Goal: Check status: Check status

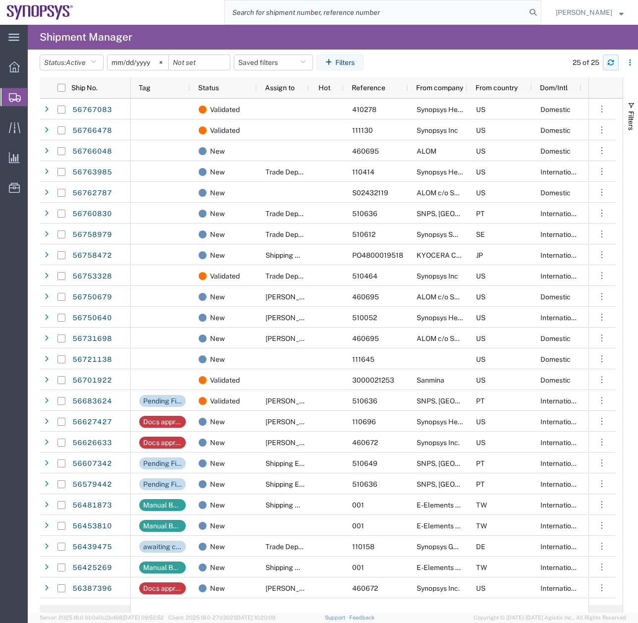
click at [604, 66] on button "button" at bounding box center [611, 63] width 16 height 16
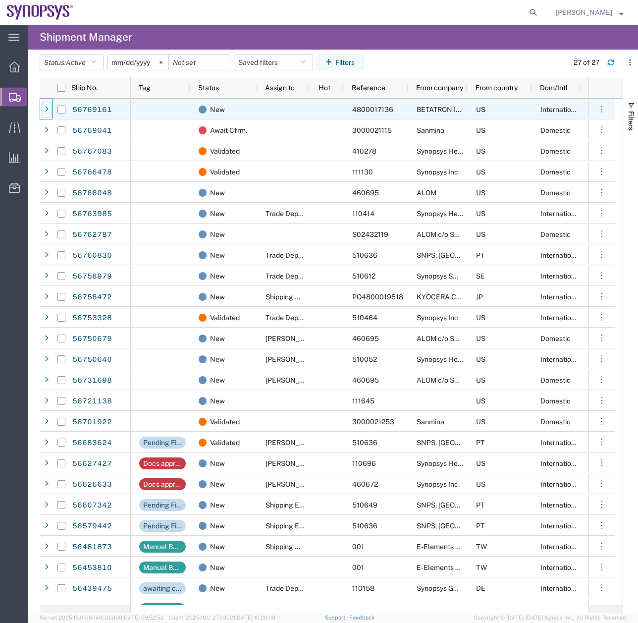
click at [51, 107] on div at bounding box center [47, 110] width 10 height 16
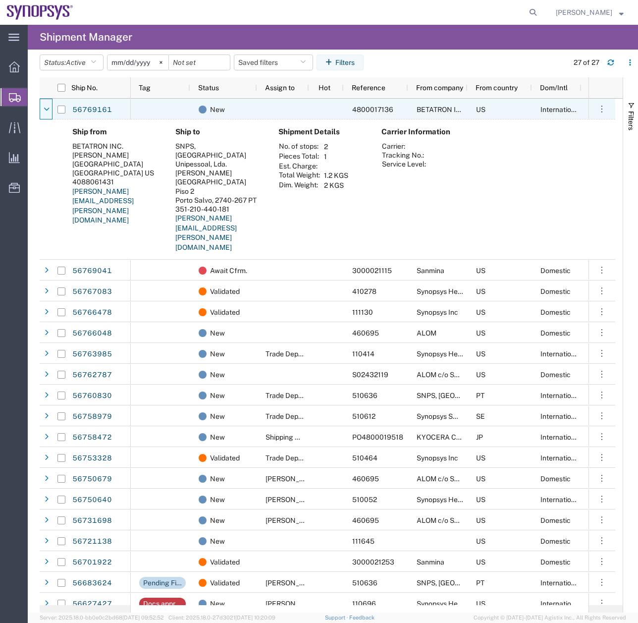
click at [51, 107] on div at bounding box center [47, 110] width 10 height 16
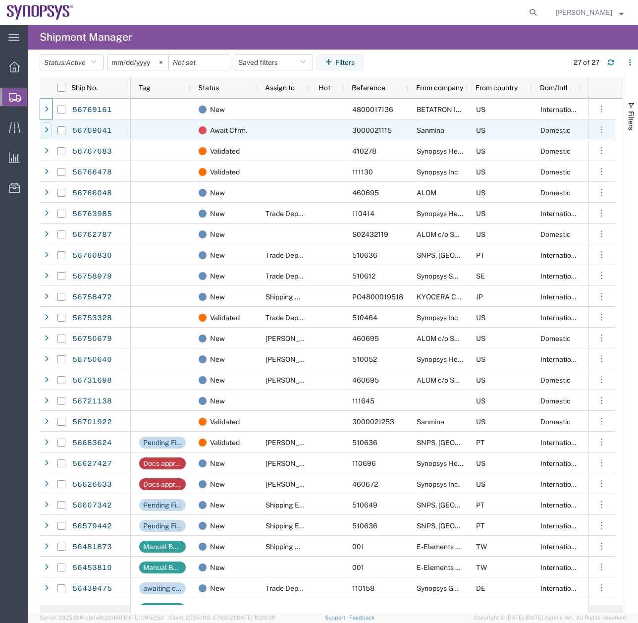
click at [47, 130] on icon at bounding box center [47, 130] width 4 height 7
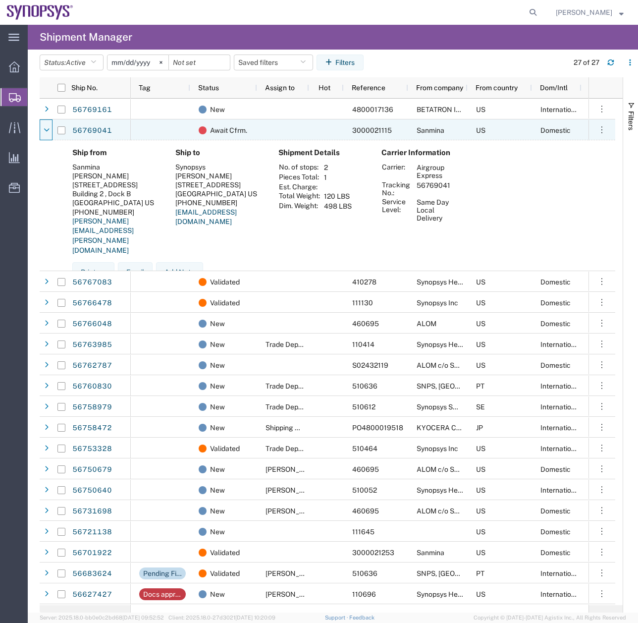
click at [47, 130] on icon at bounding box center [47, 130] width 6 height 7
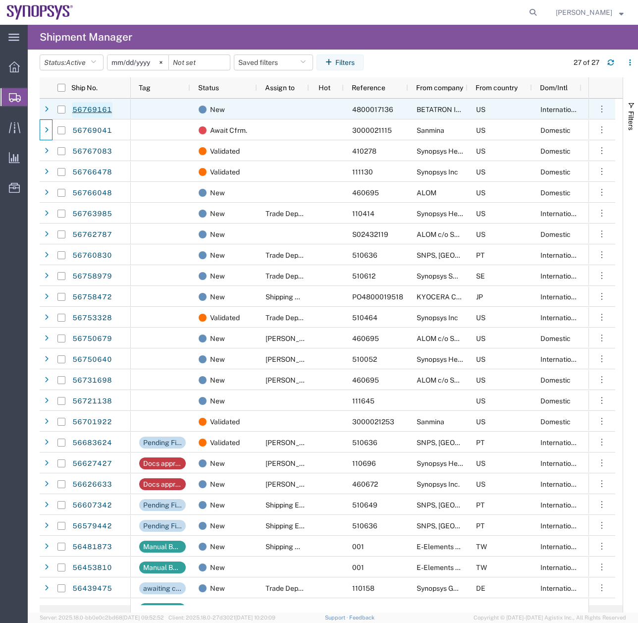
click at [81, 111] on link "56769161" at bounding box center [92, 110] width 41 height 16
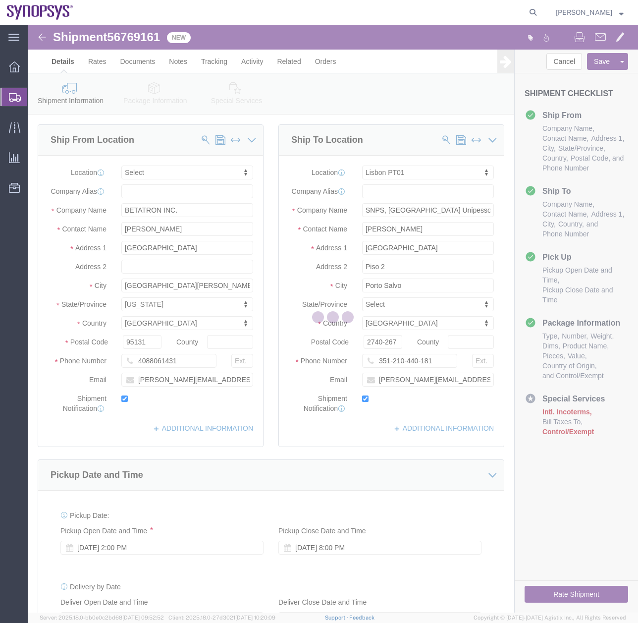
select select
select select "63152"
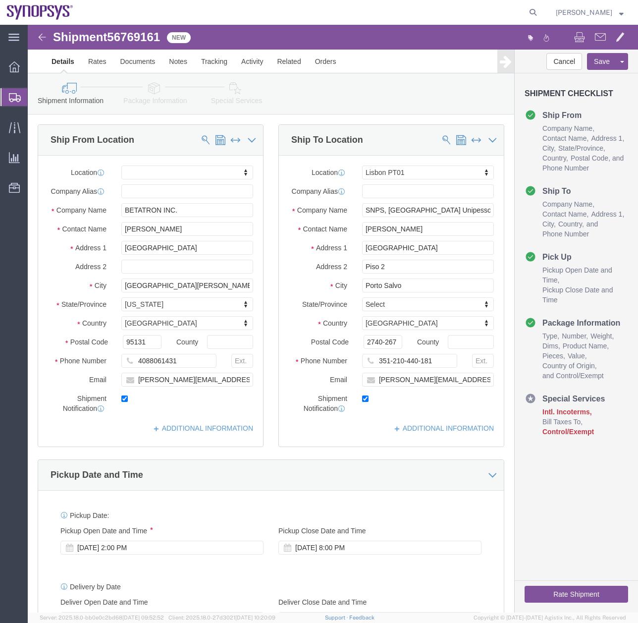
click icon
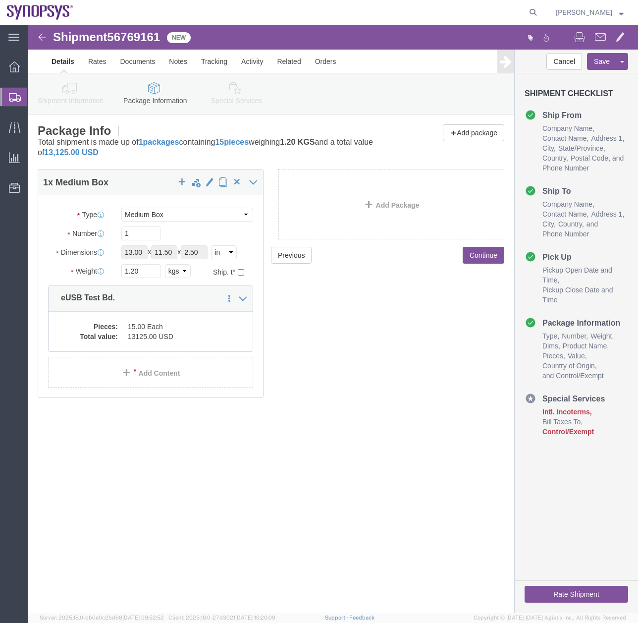
click icon
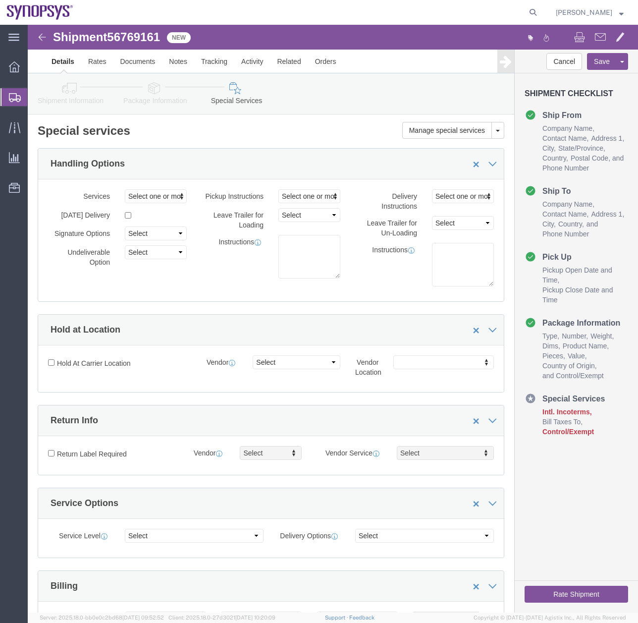
click icon
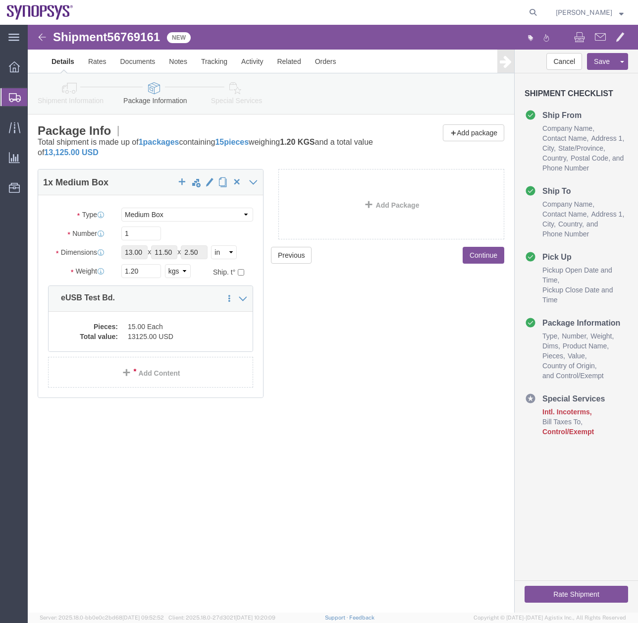
click icon
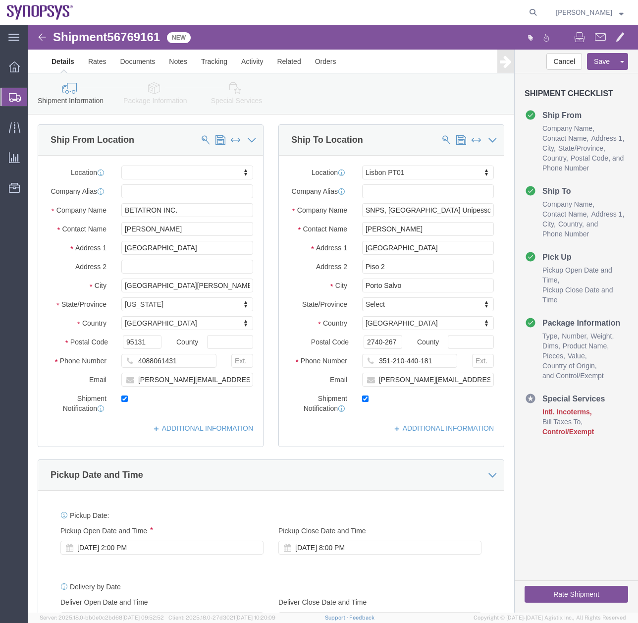
click at [11, 96] on icon at bounding box center [15, 97] width 12 height 9
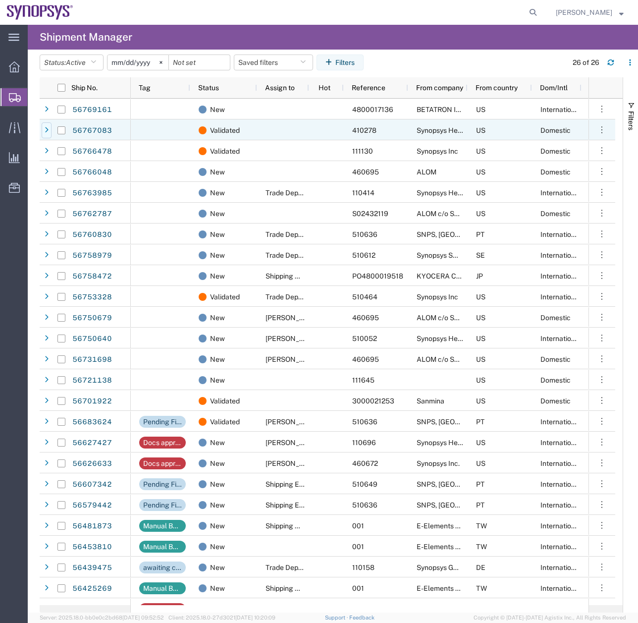
click at [49, 129] on div at bounding box center [47, 130] width 10 height 16
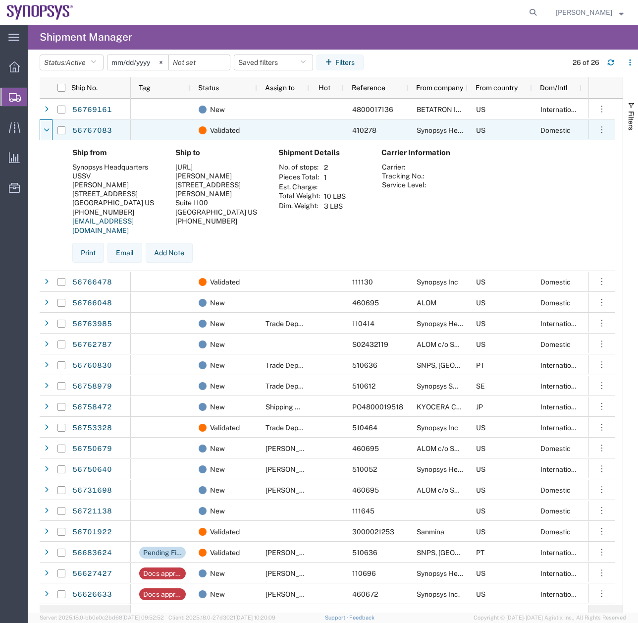
click at [49, 129] on icon at bounding box center [47, 130] width 6 height 7
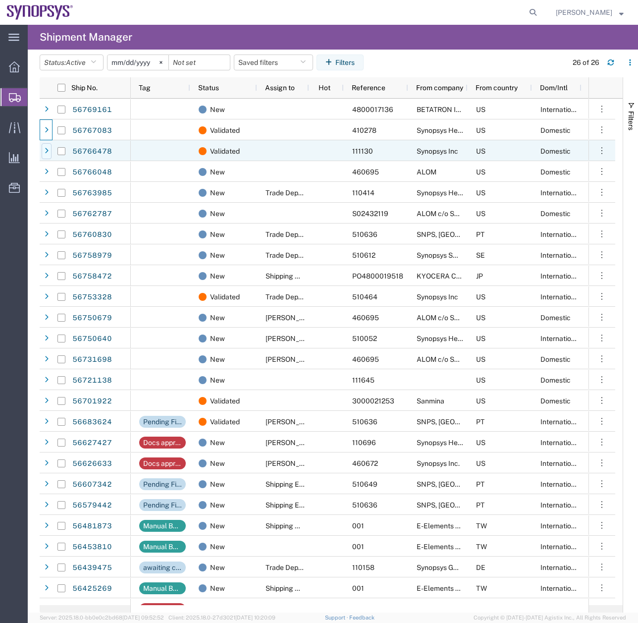
click at [47, 150] on icon at bounding box center [47, 151] width 4 height 7
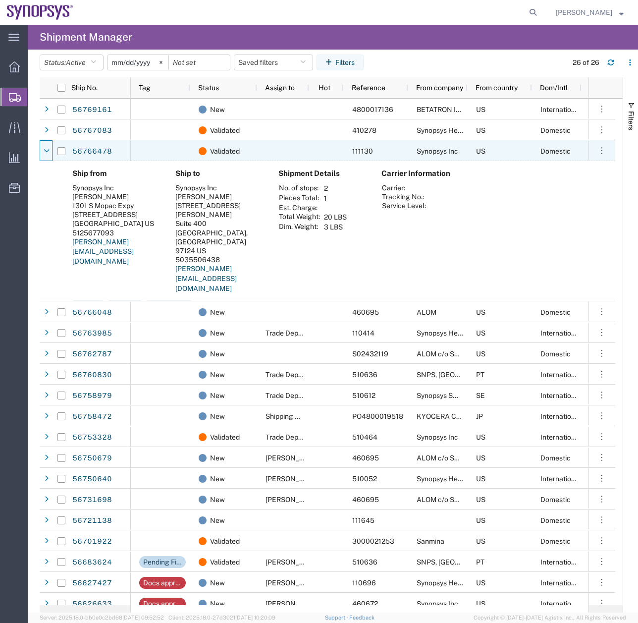
click at [47, 150] on icon at bounding box center [47, 151] width 6 height 7
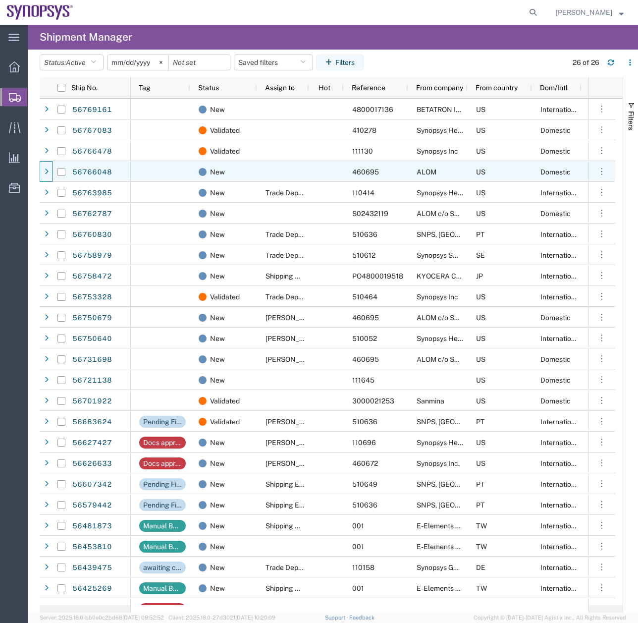
click at [41, 175] on div at bounding box center [46, 171] width 13 height 21
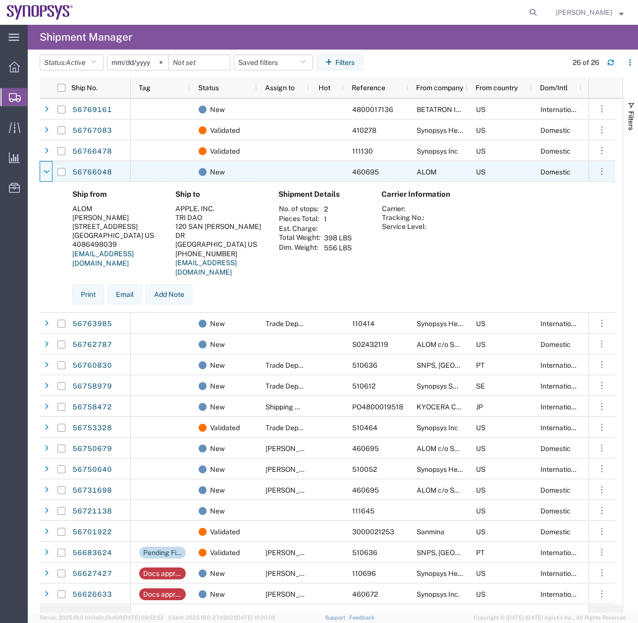
click at [41, 175] on div at bounding box center [46, 171] width 13 height 21
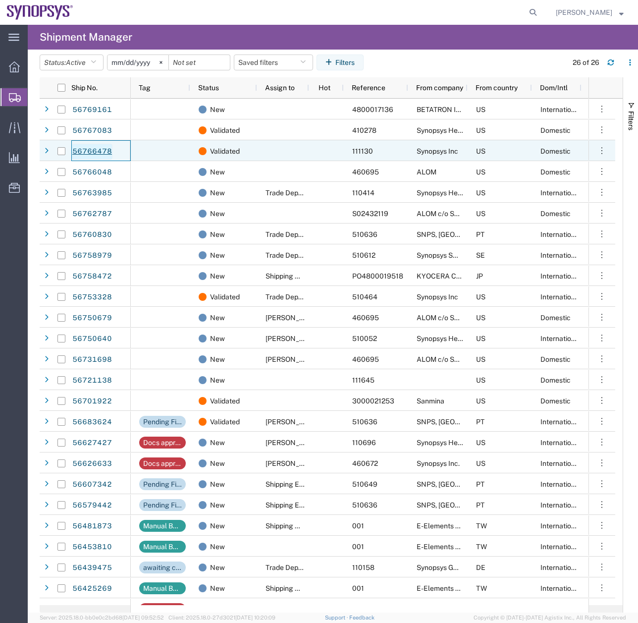
click at [97, 148] on link "56766478" at bounding box center [92, 152] width 41 height 16
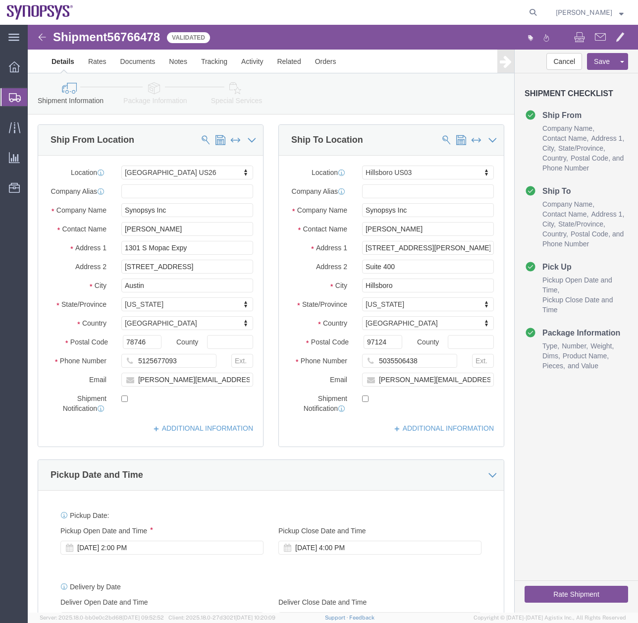
select select "63180"
select select "63190"
click link "Activity"
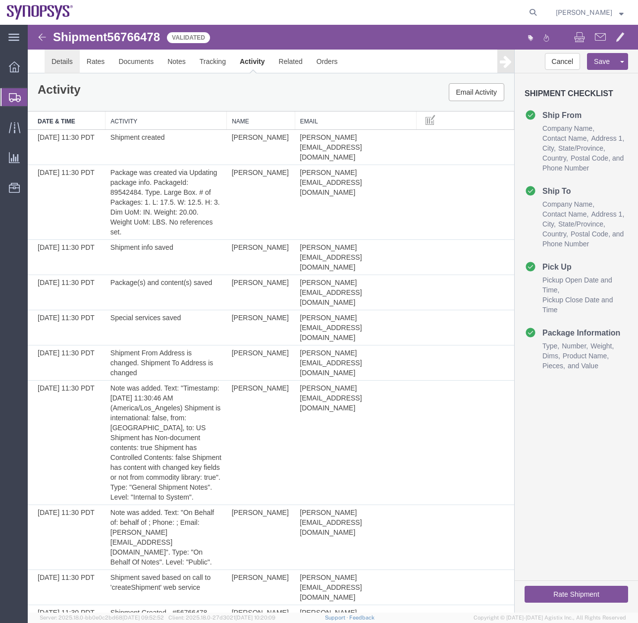
click at [55, 63] on link "Details" at bounding box center [62, 62] width 35 height 24
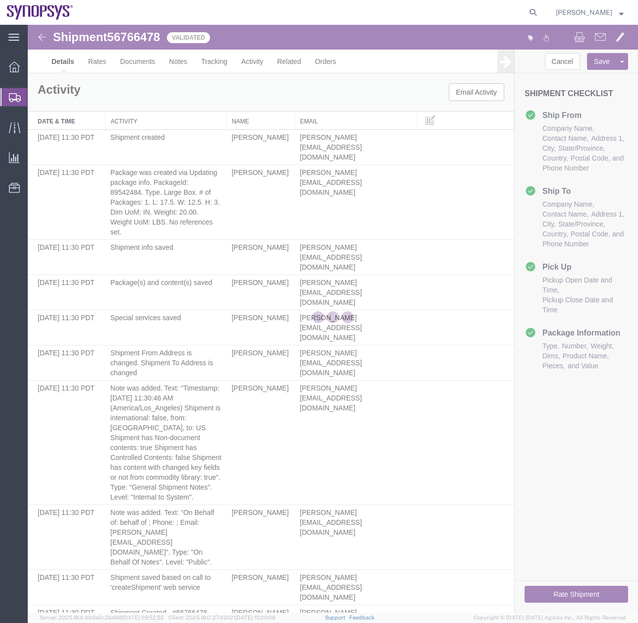
select select "63180"
select select "63190"
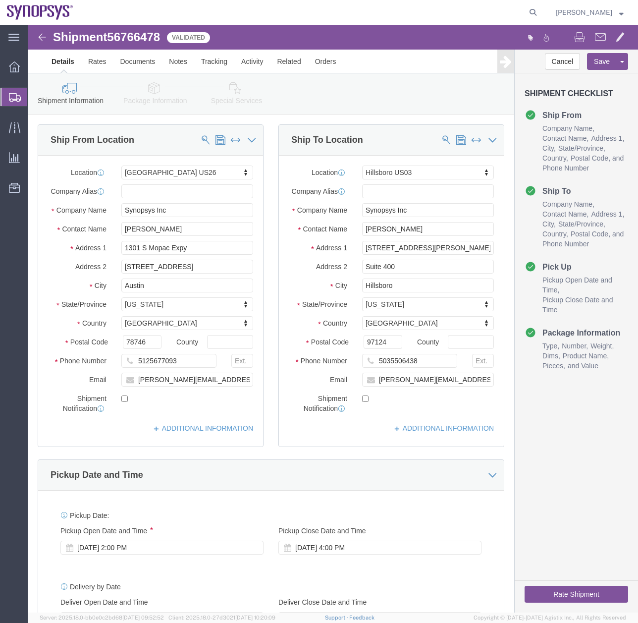
click link "Package Information"
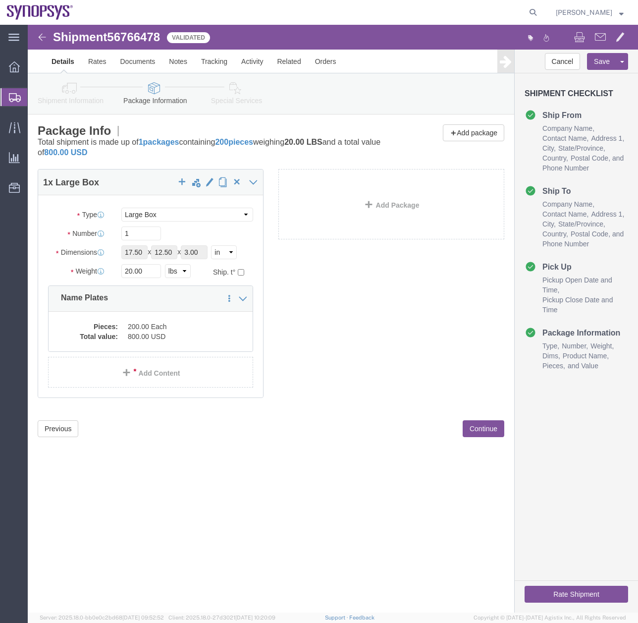
click icon
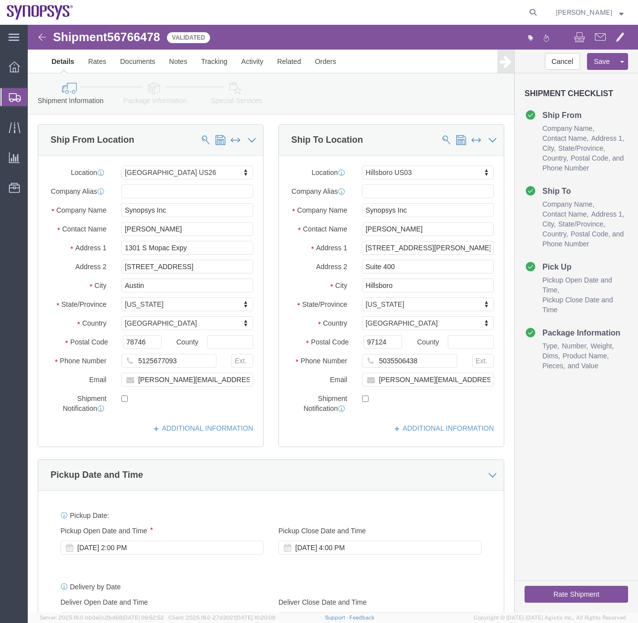
click icon
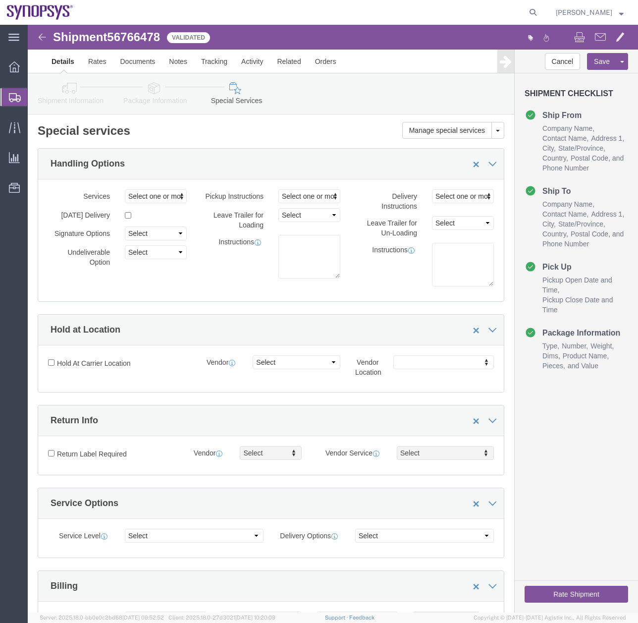
click icon
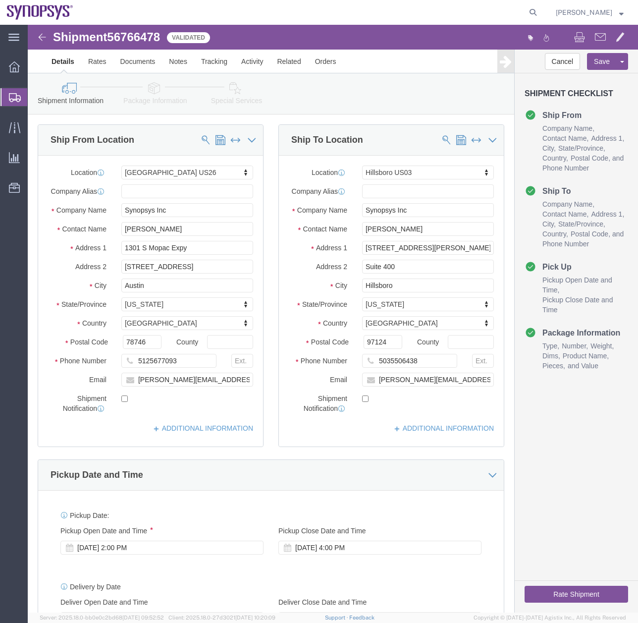
click icon
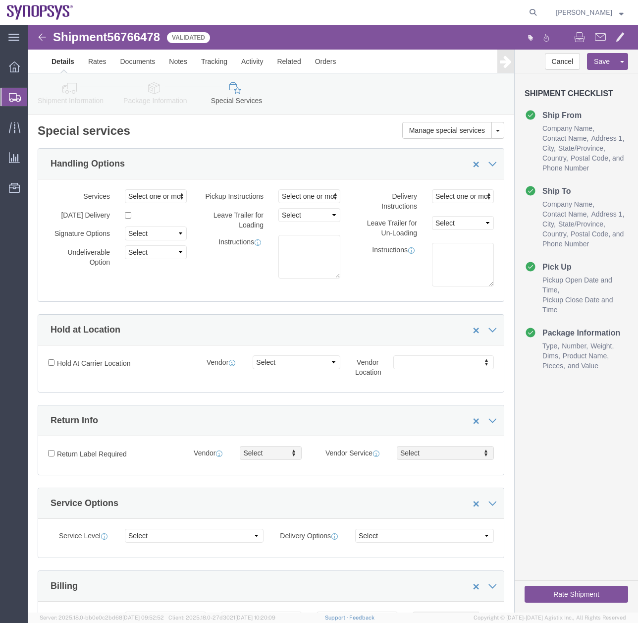
click icon
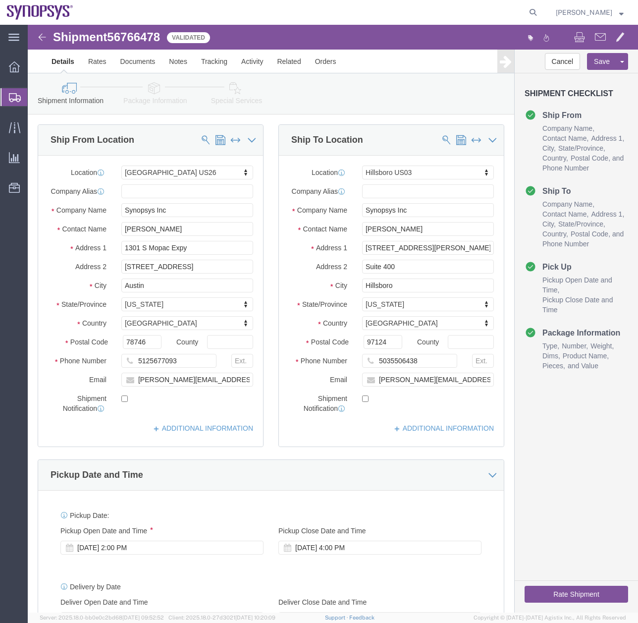
click icon
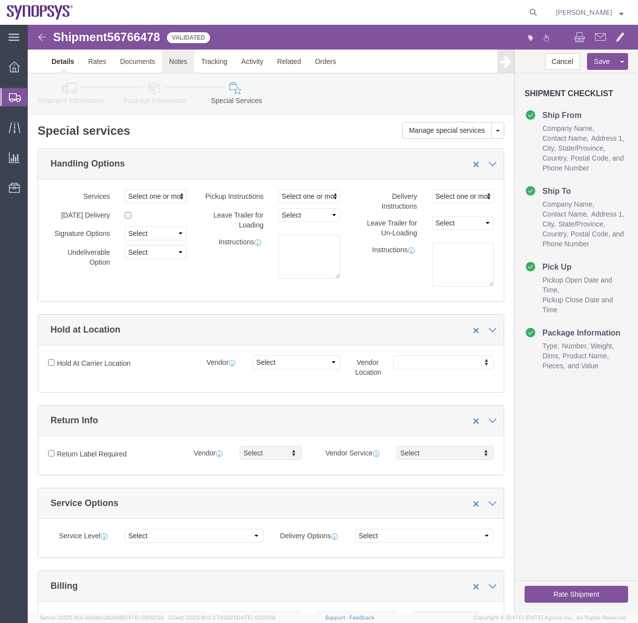
click link "Notes"
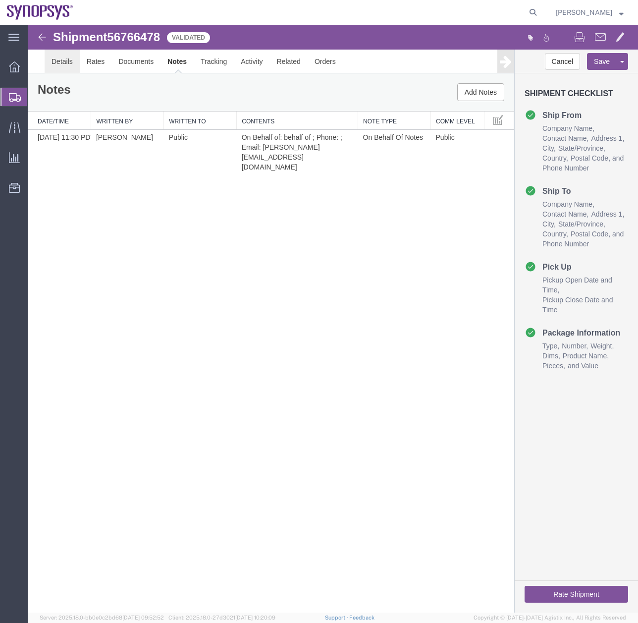
click at [73, 61] on link "Details" at bounding box center [62, 62] width 35 height 24
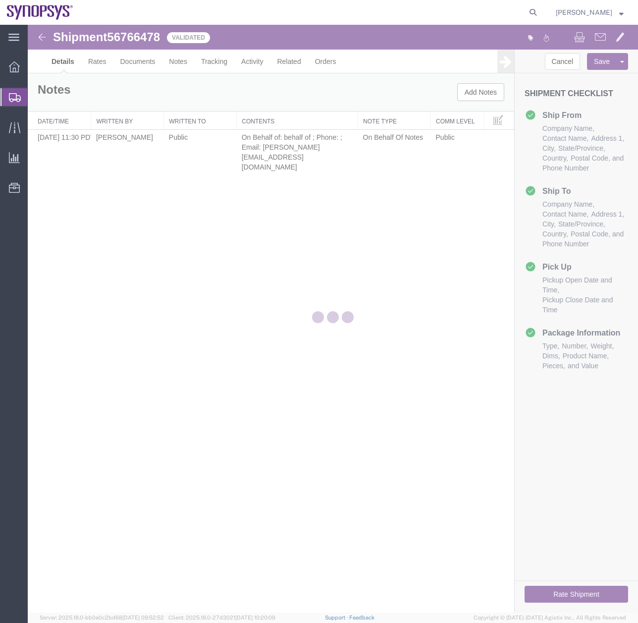
select select "63180"
select select "63190"
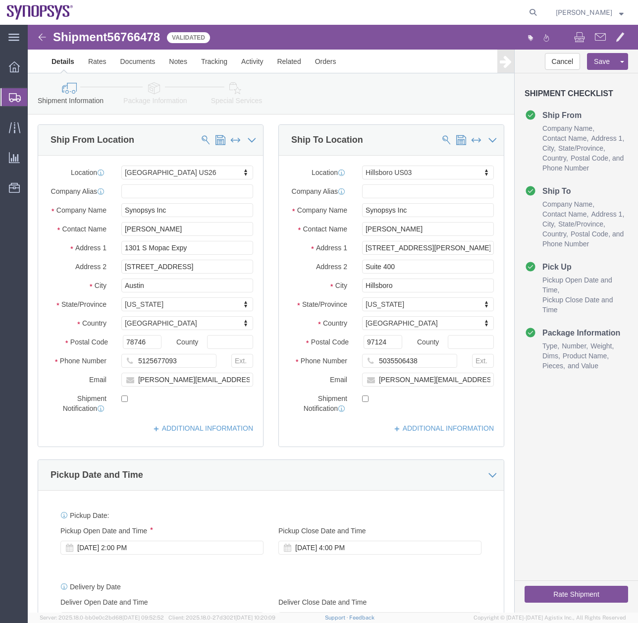
click at [15, 97] on icon at bounding box center [15, 97] width 12 height 9
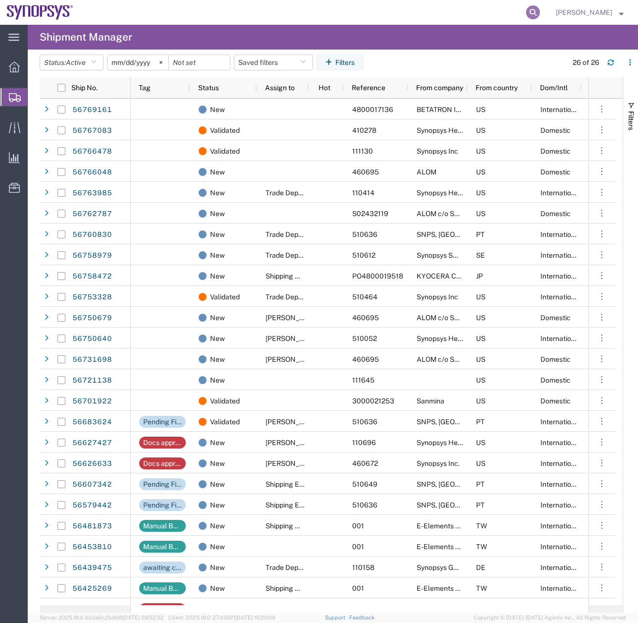
click at [535, 12] on icon at bounding box center [533, 12] width 14 height 14
type input "56750640"
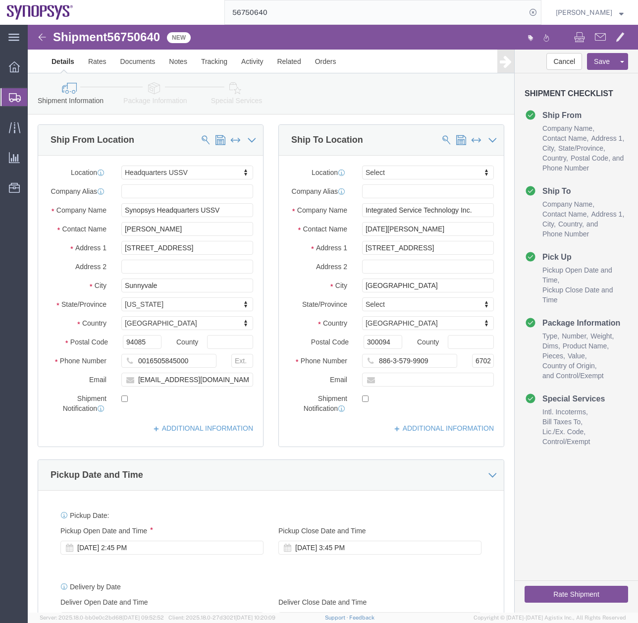
select select "63204"
select select
click at [15, 98] on icon at bounding box center [15, 97] width 12 height 9
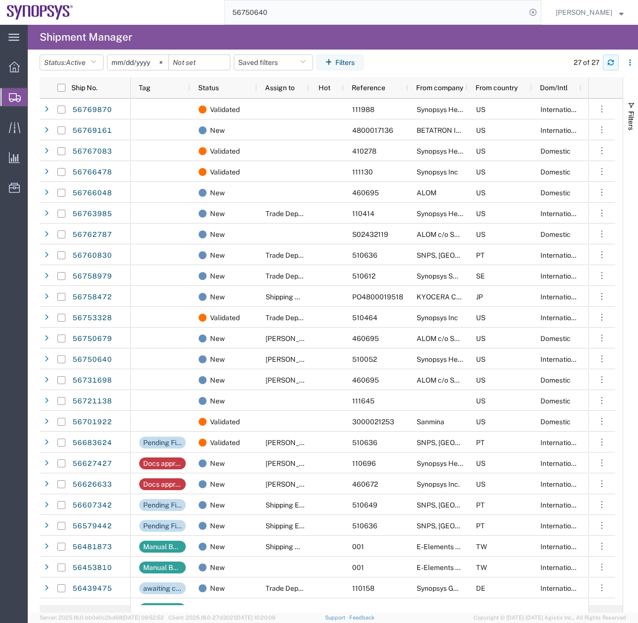
click at [610, 68] on button "button" at bounding box center [611, 63] width 16 height 16
